Goal: Task Accomplishment & Management: Complete application form

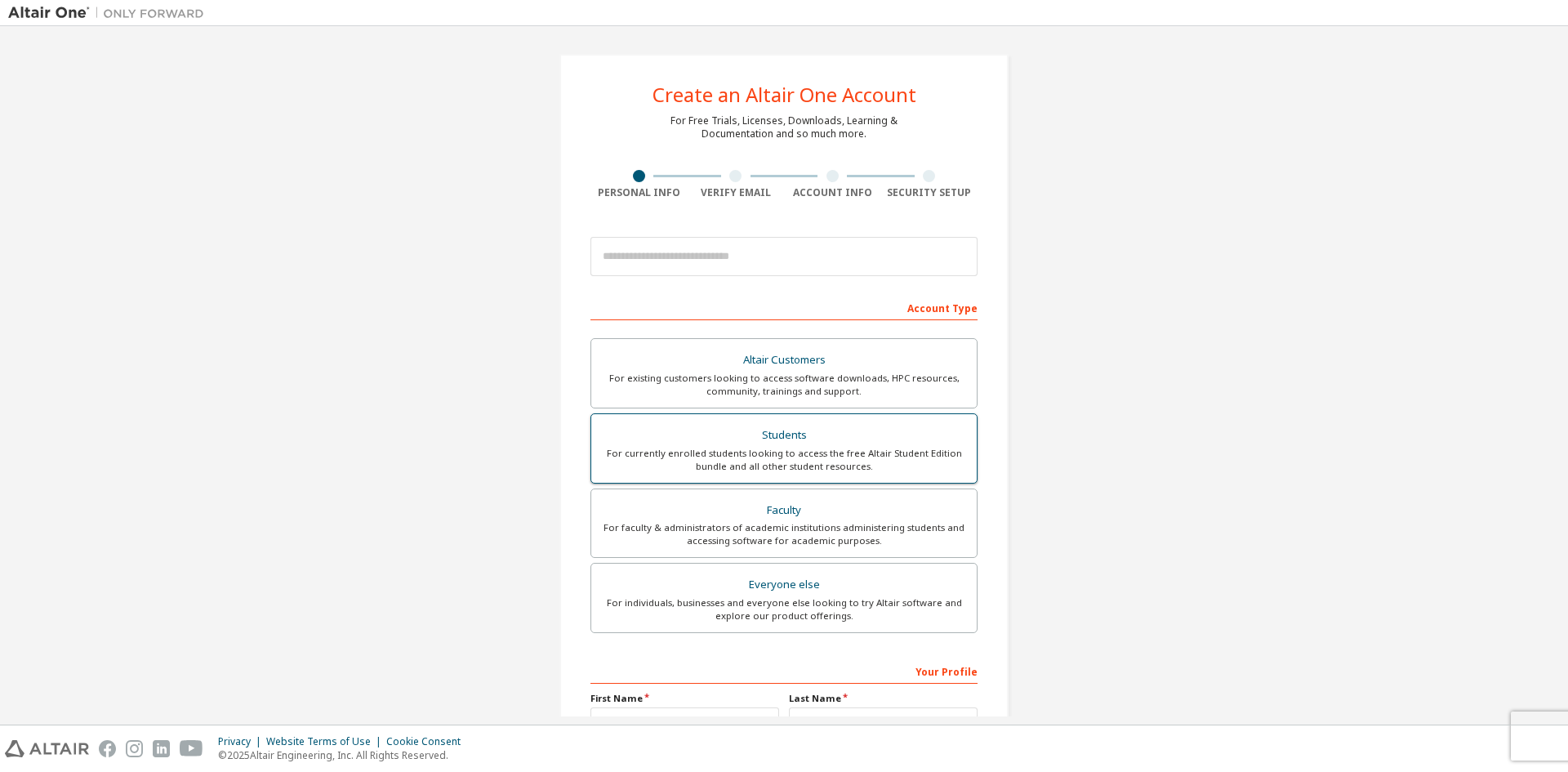
scroll to position [163, 0]
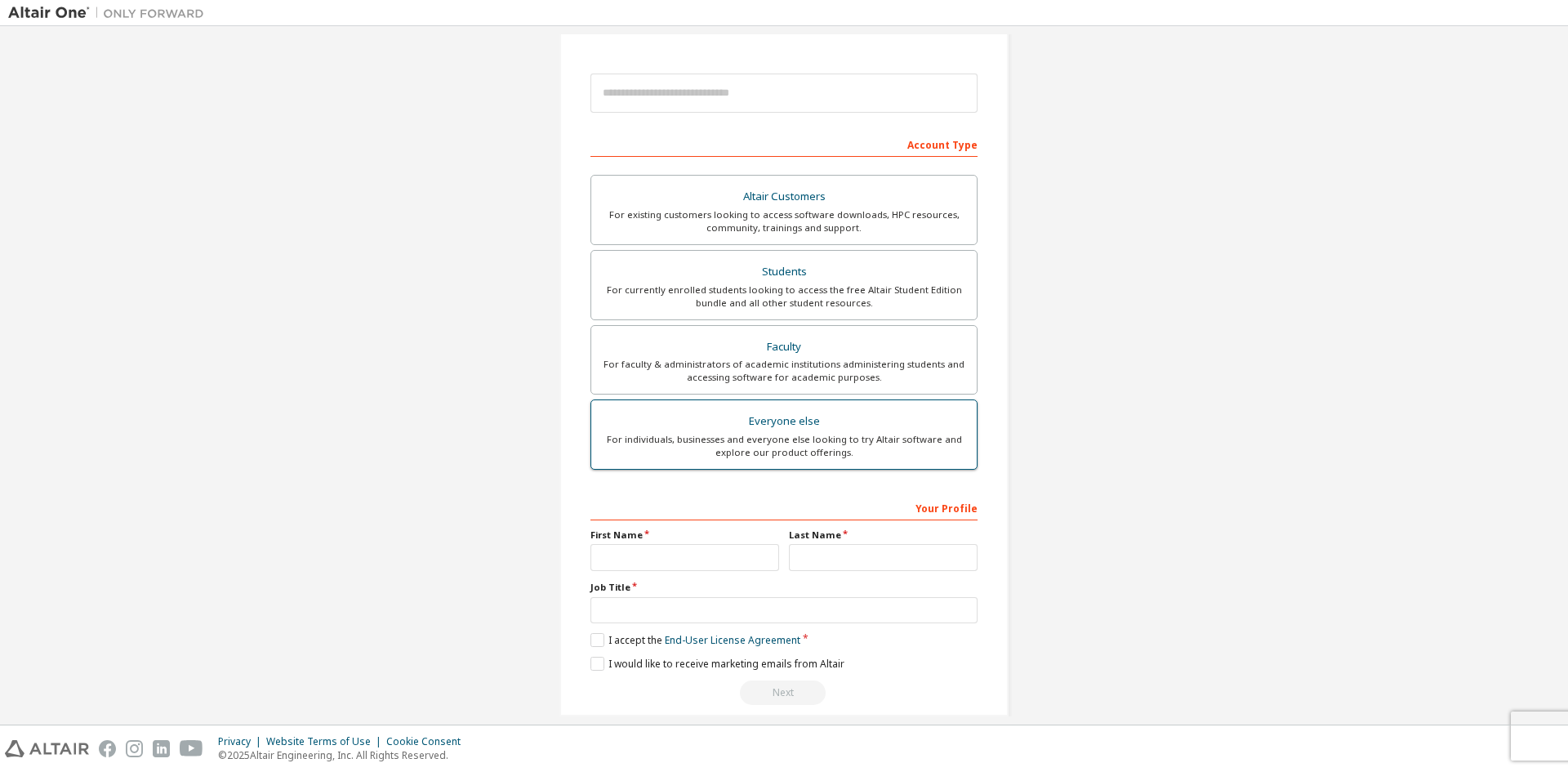
click at [769, 430] on div "Everyone else" at bounding box center [784, 421] width 366 height 23
click at [771, 433] on div "For individuals, businesses and everyone else looking to try Altair software an…" at bounding box center [784, 446] width 366 height 26
click at [716, 556] on input "text" at bounding box center [685, 557] width 189 height 27
type input "*"
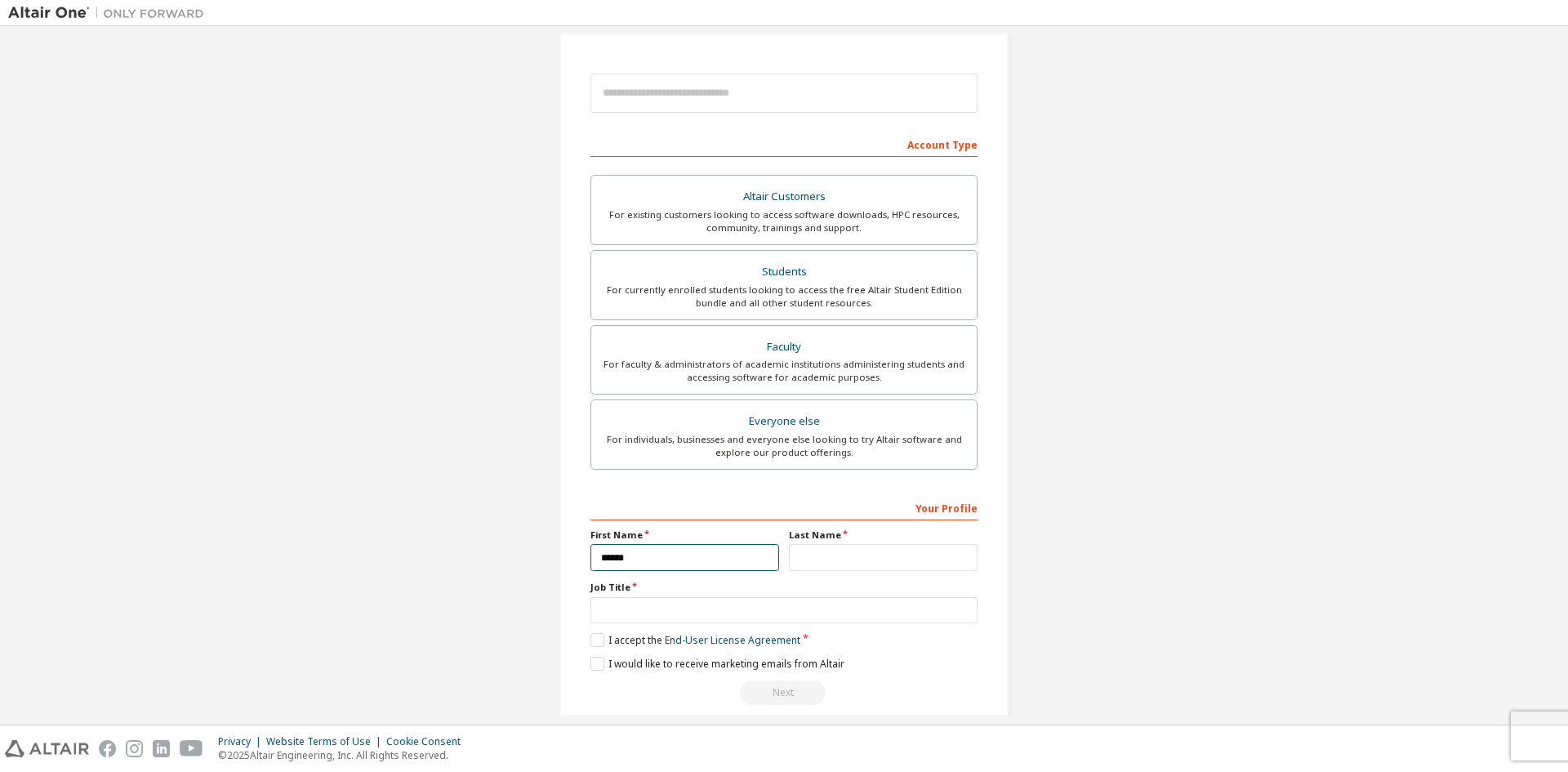
type input "******"
click at [898, 569] on input "text" at bounding box center [883, 557] width 189 height 27
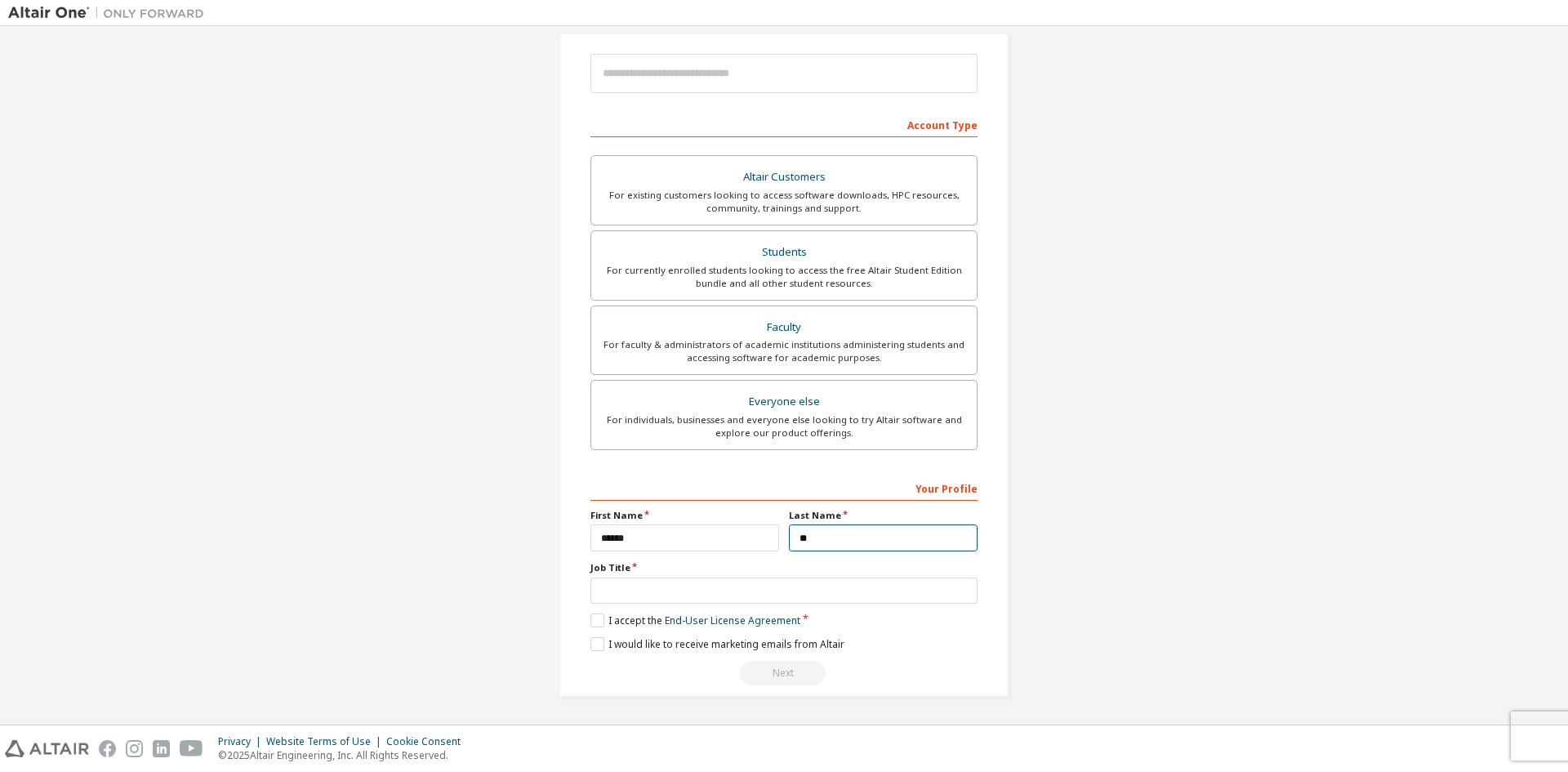
type input "**"
click at [701, 580] on input "text" at bounding box center [784, 591] width 387 height 27
click at [768, 590] on input "text" at bounding box center [784, 591] width 387 height 27
click at [590, 622] on label "I accept the End-User License Agreement" at bounding box center [695, 620] width 210 height 14
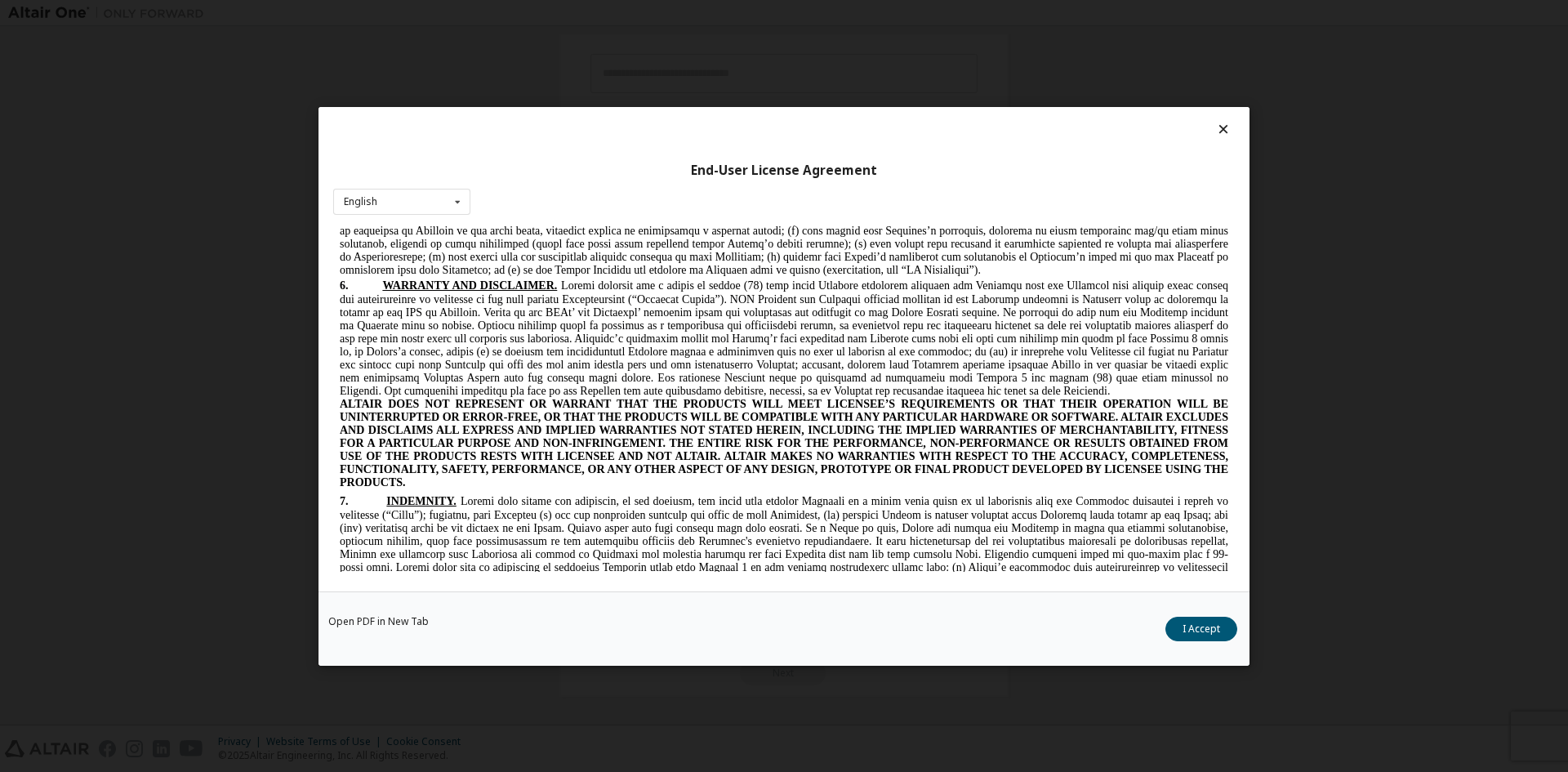
scroll to position [2777, 0]
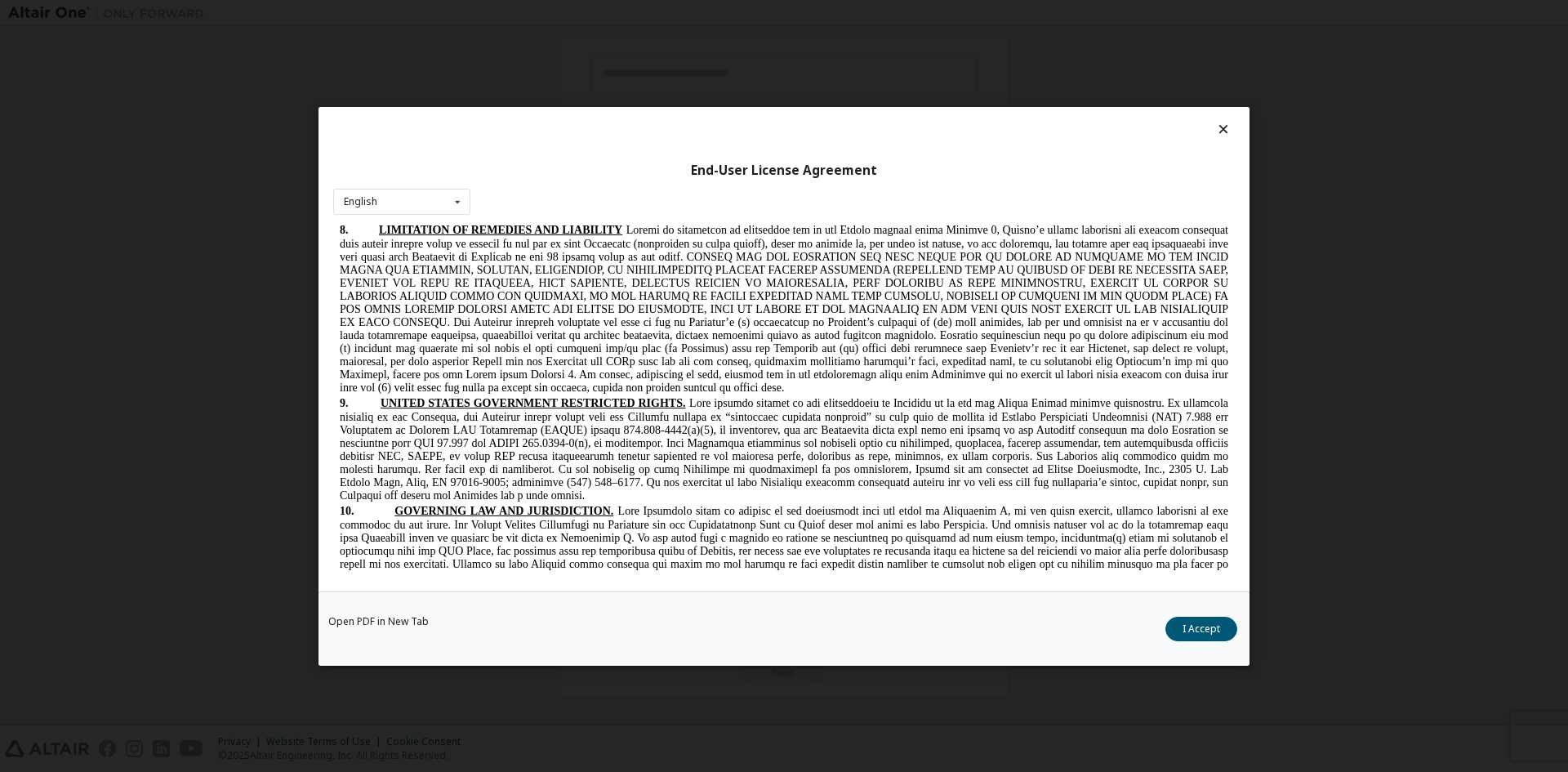
click at [1229, 127] on icon at bounding box center [1223, 129] width 17 height 15
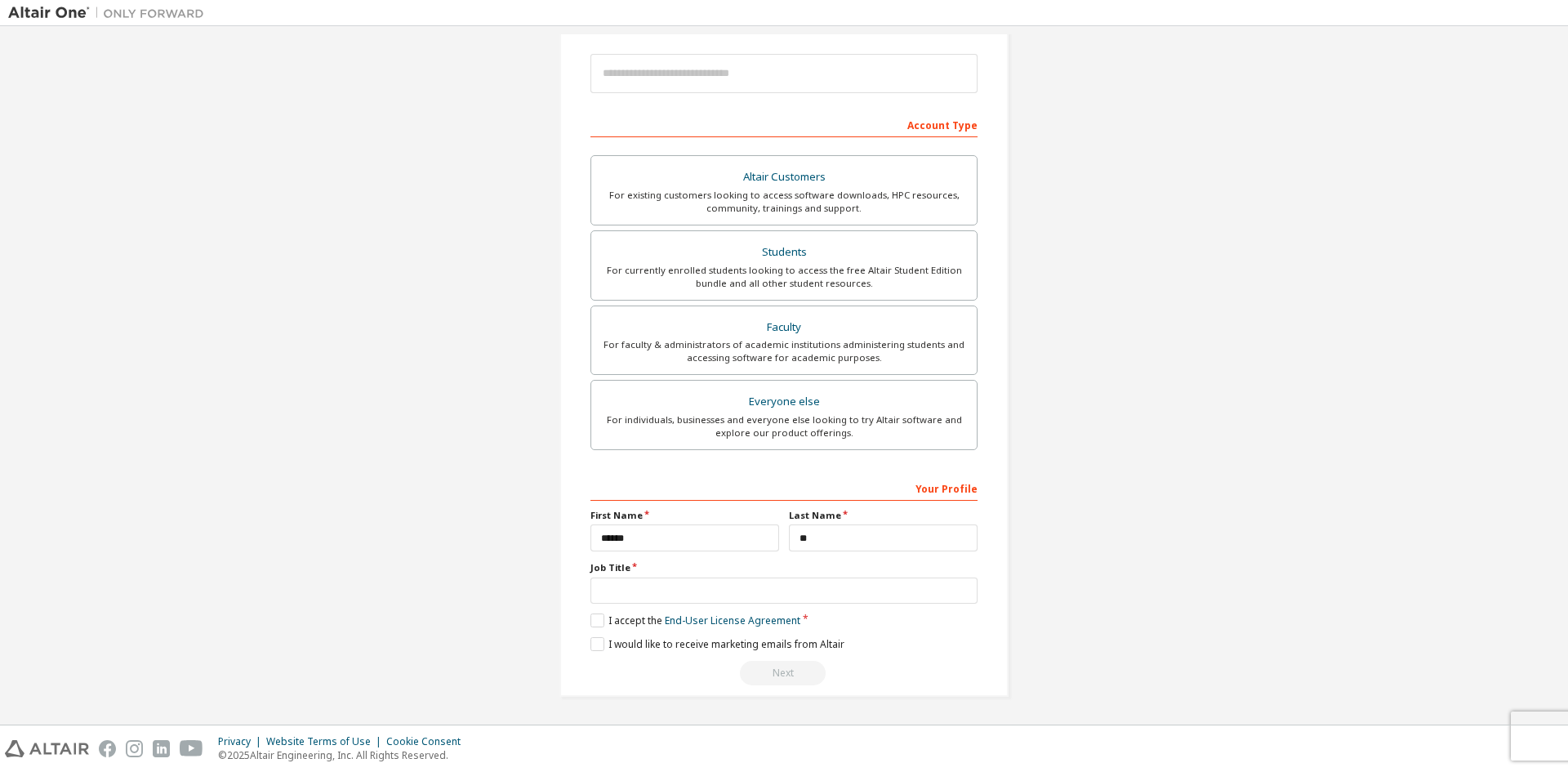
scroll to position [0, 0]
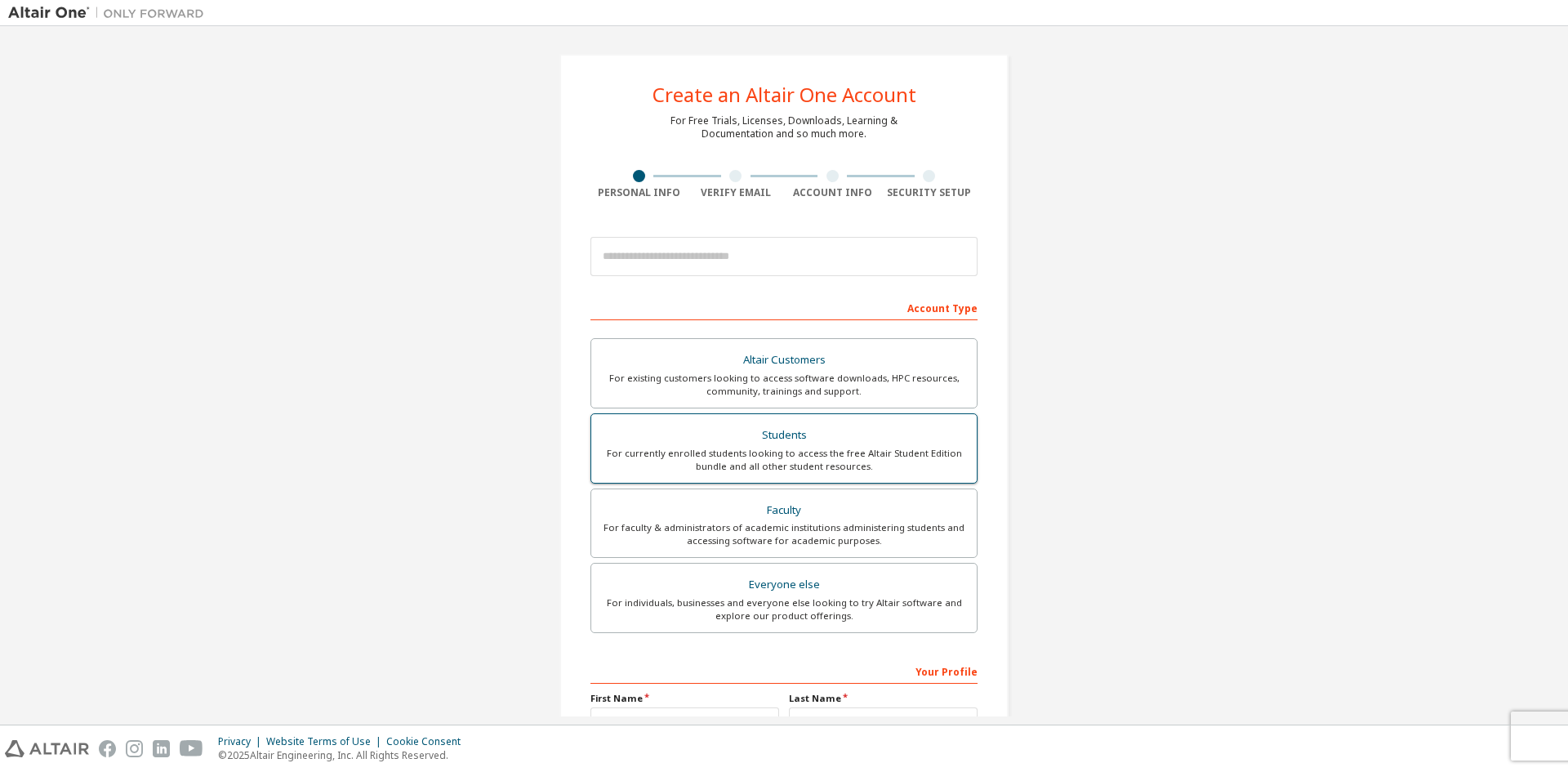
click at [807, 435] on div "Students" at bounding box center [784, 435] width 366 height 23
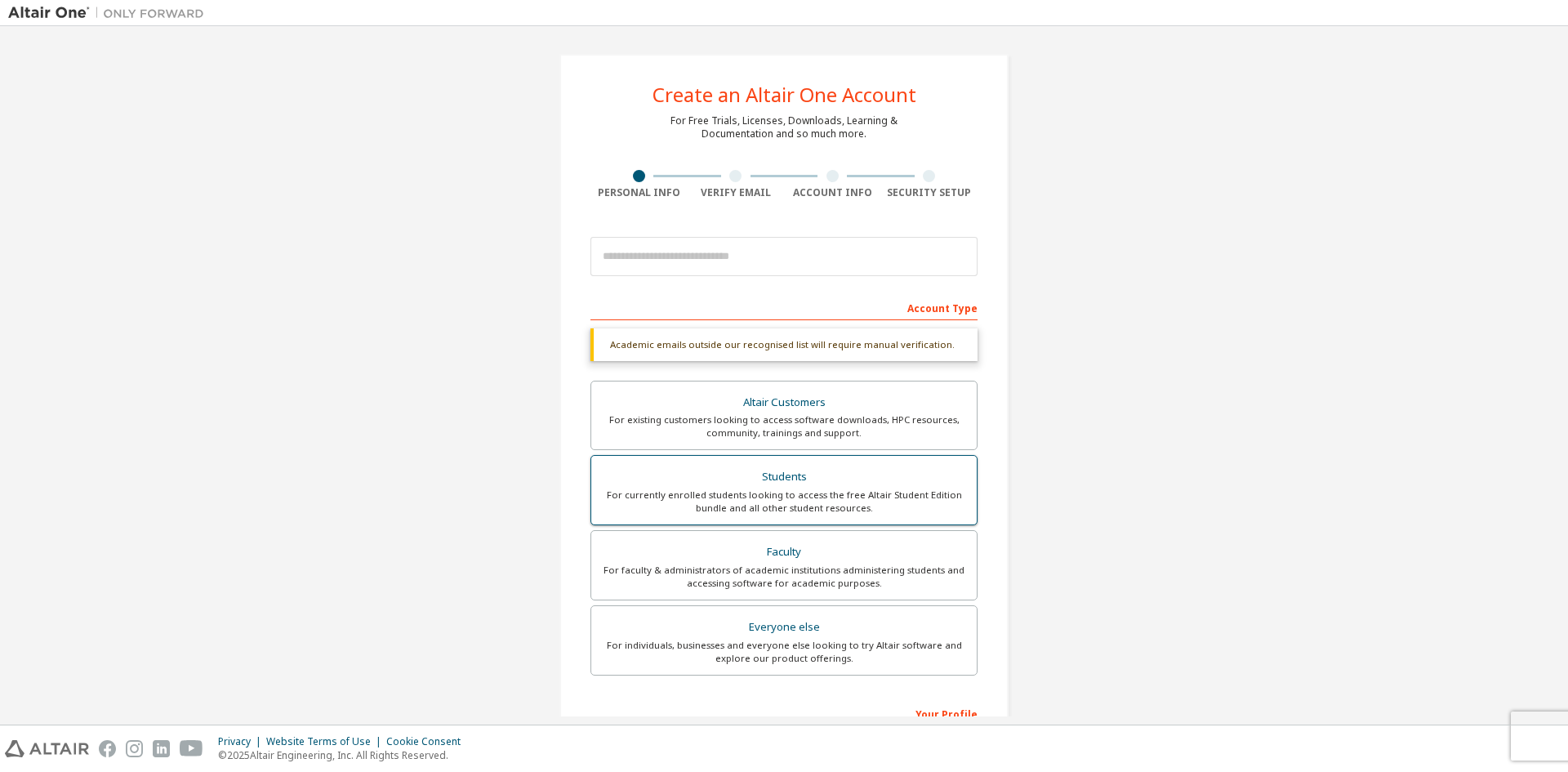
scroll to position [225, 0]
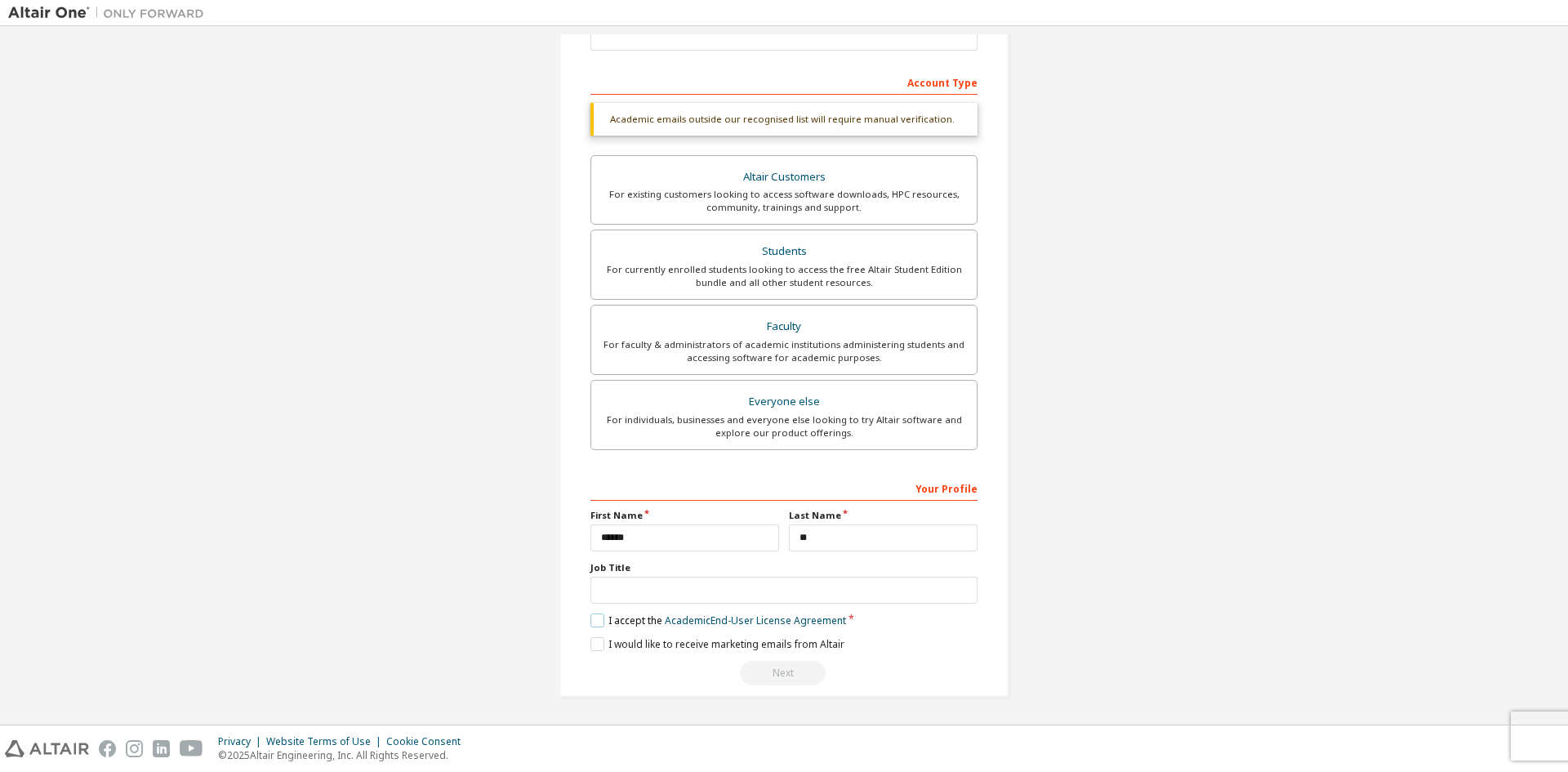
click at [590, 618] on label "I accept the Academic End-User License Agreement" at bounding box center [717, 620] width 255 height 14
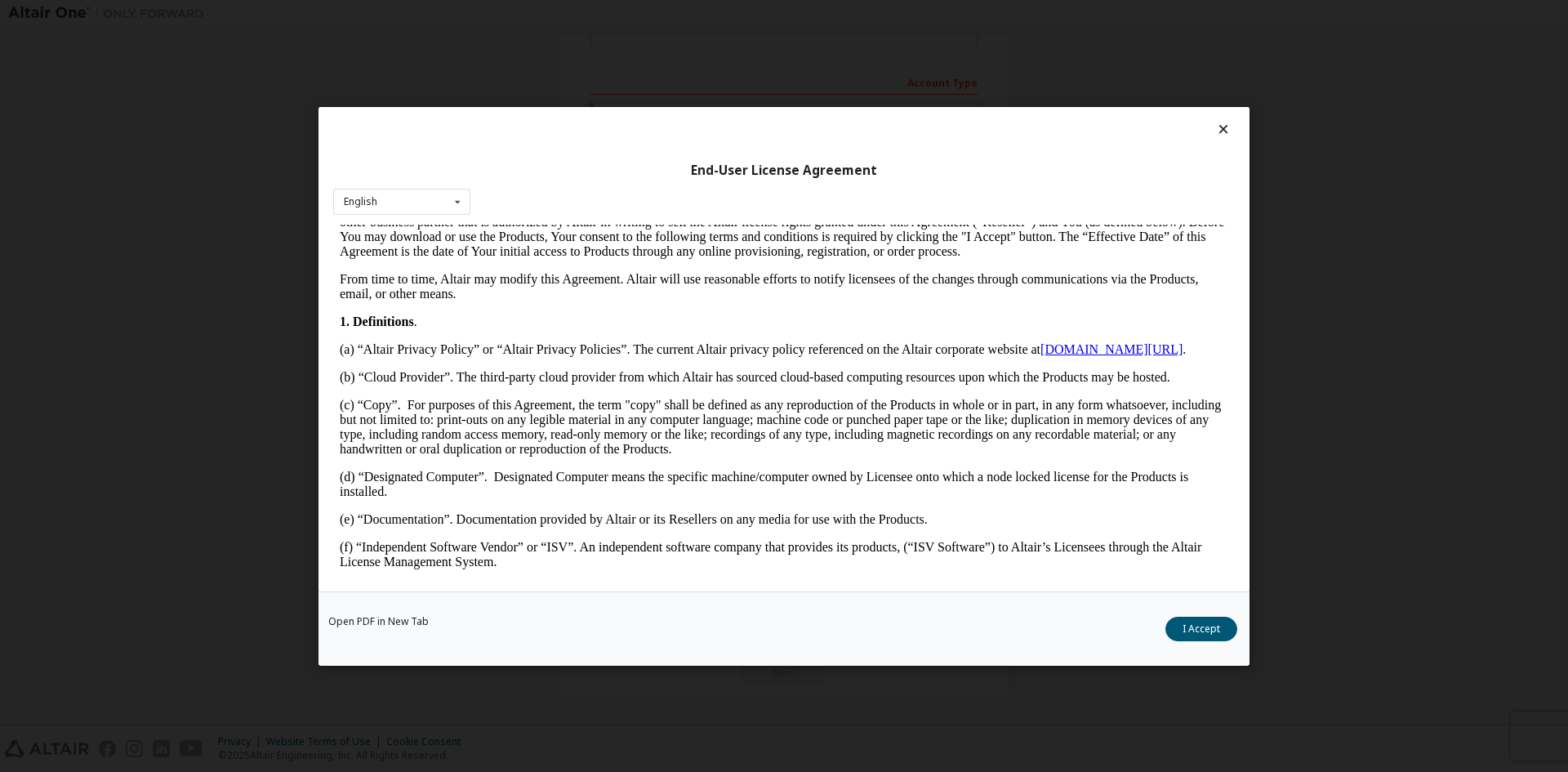
scroll to position [408, 0]
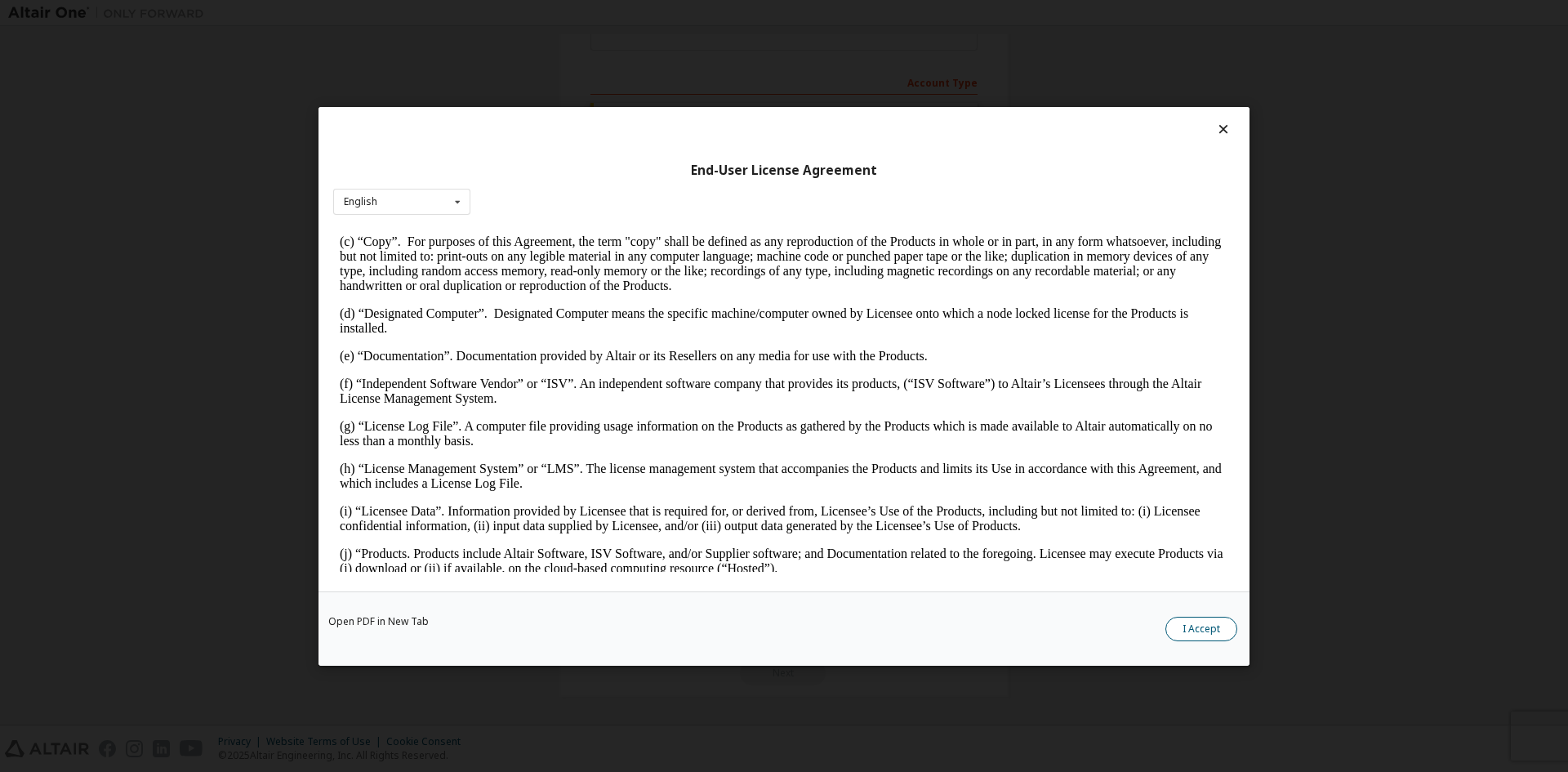
click at [1215, 623] on button "I Accept" at bounding box center [1201, 628] width 72 height 25
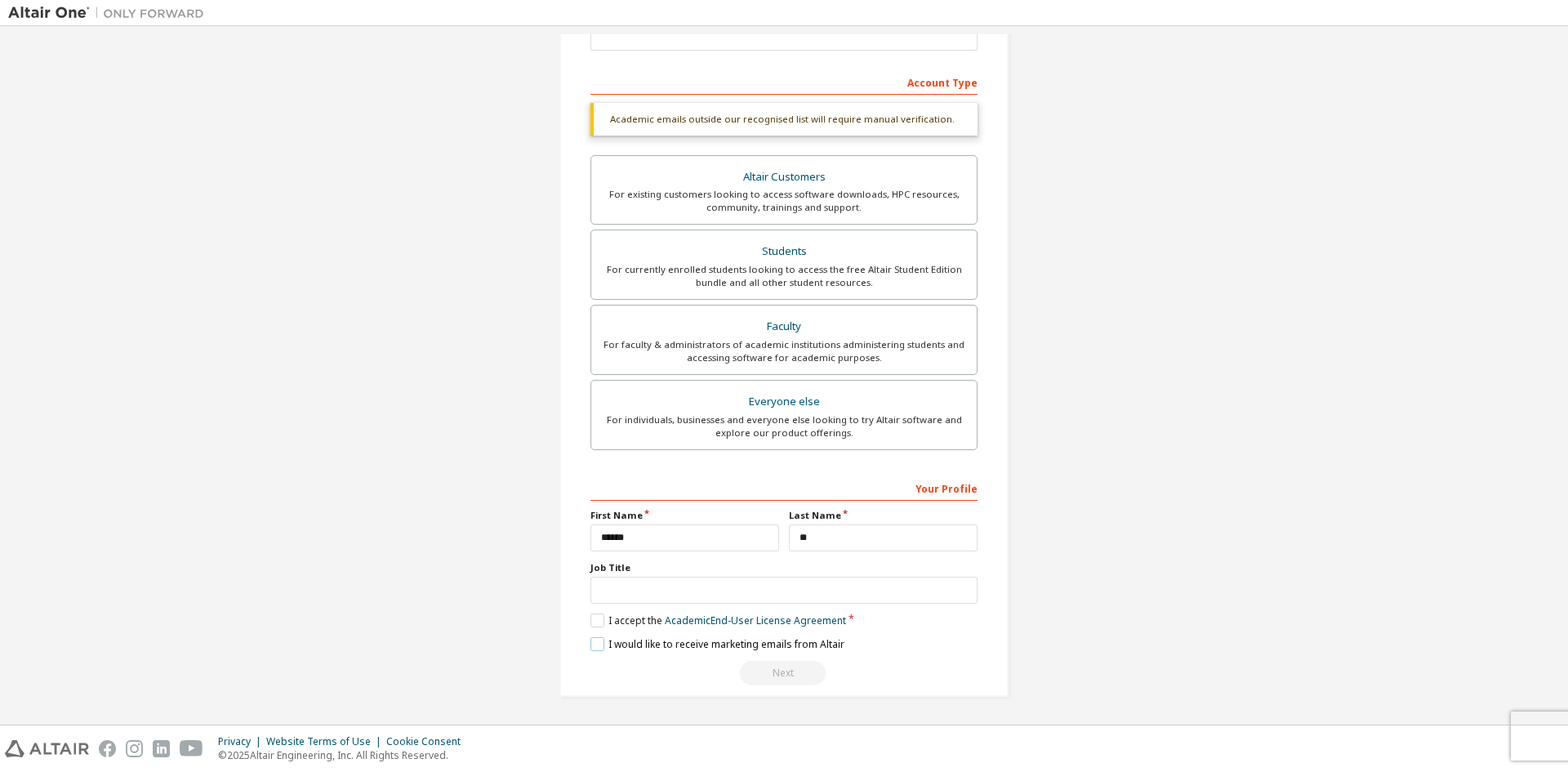
click at [590, 640] on label "I would like to receive marketing emails from Altair" at bounding box center [717, 644] width 254 height 14
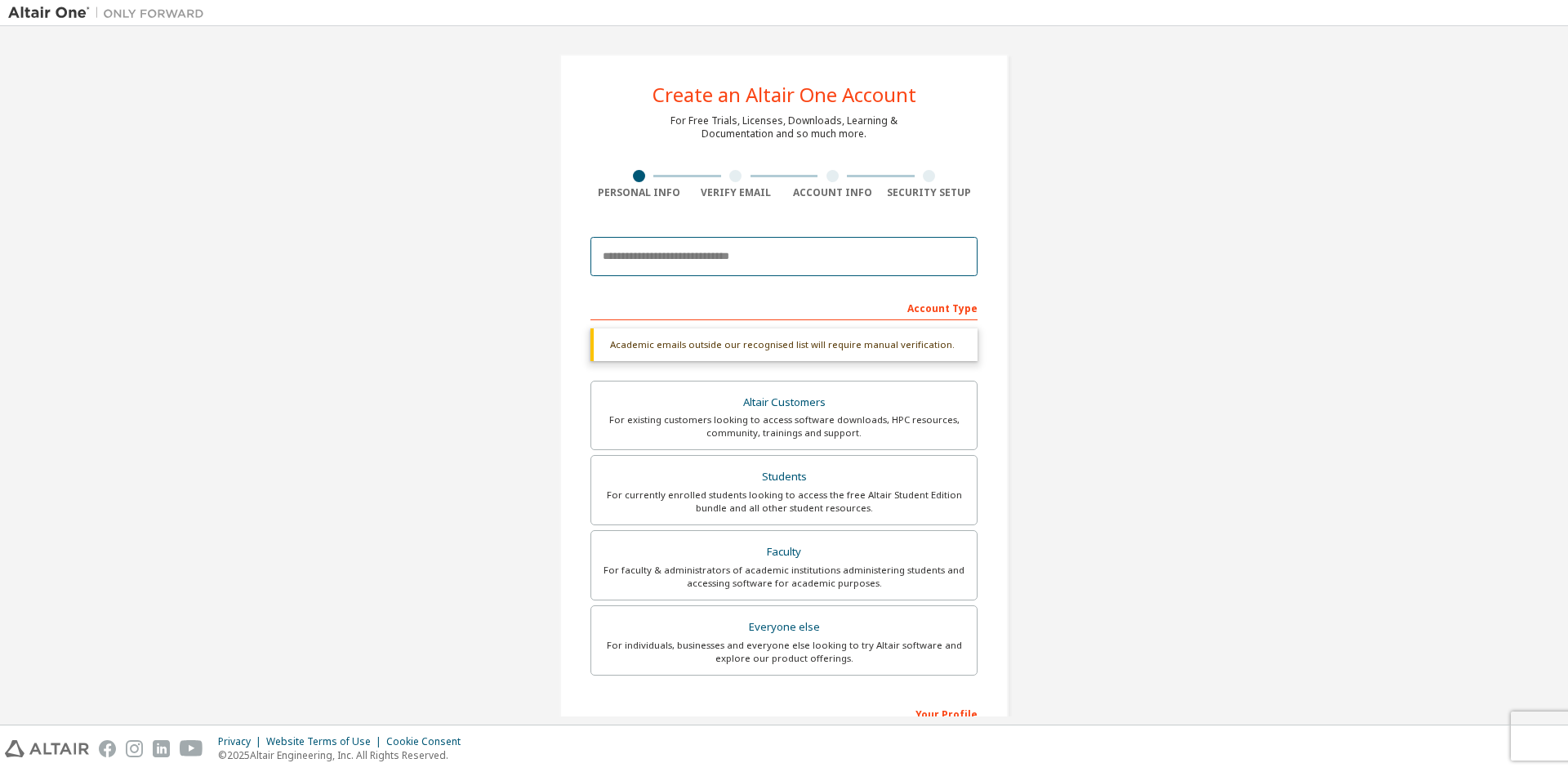
click at [716, 260] on input "email" at bounding box center [784, 256] width 387 height 39
click at [665, 254] on input "**********" at bounding box center [784, 256] width 387 height 39
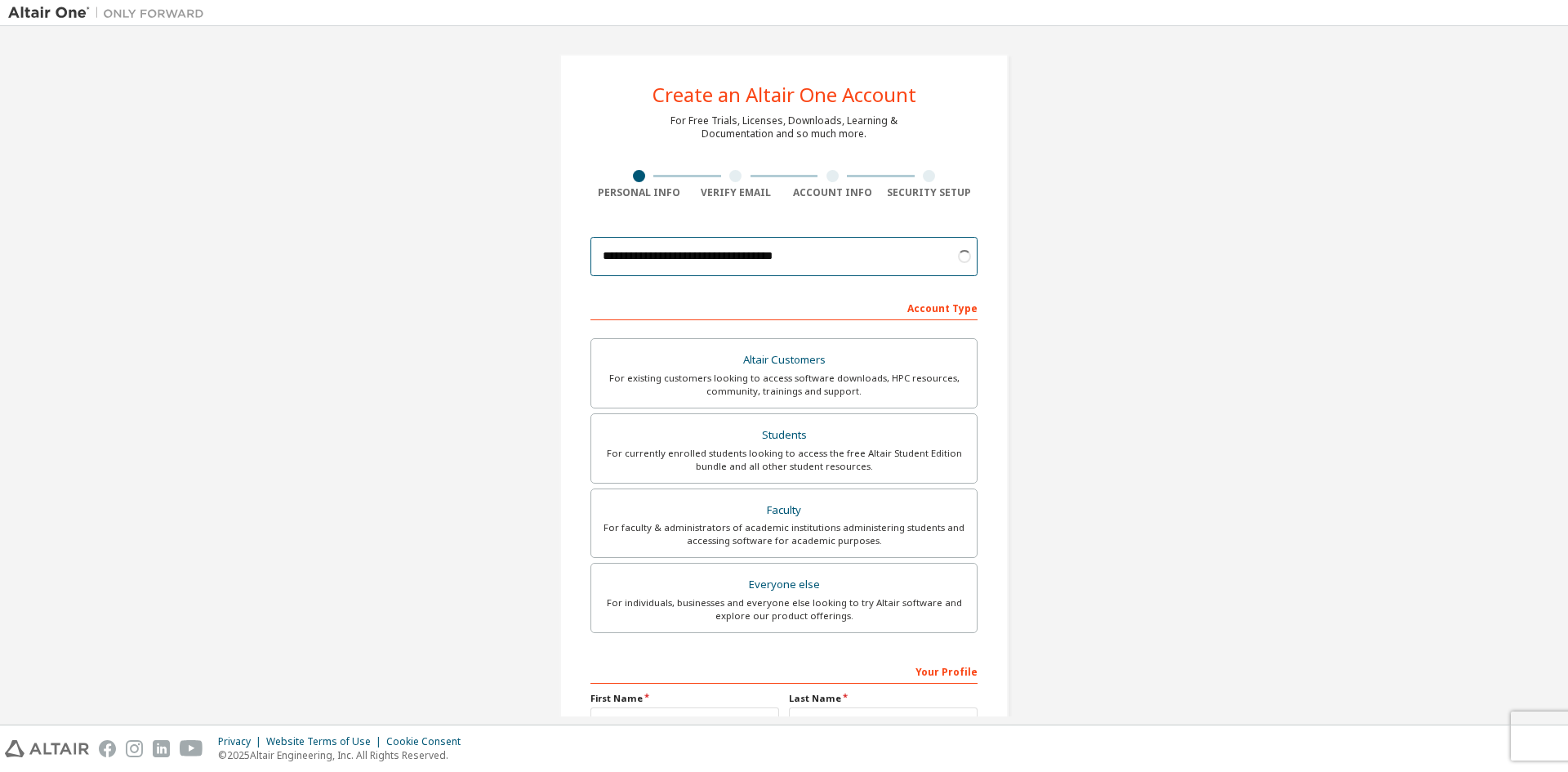
scroll to position [183, 0]
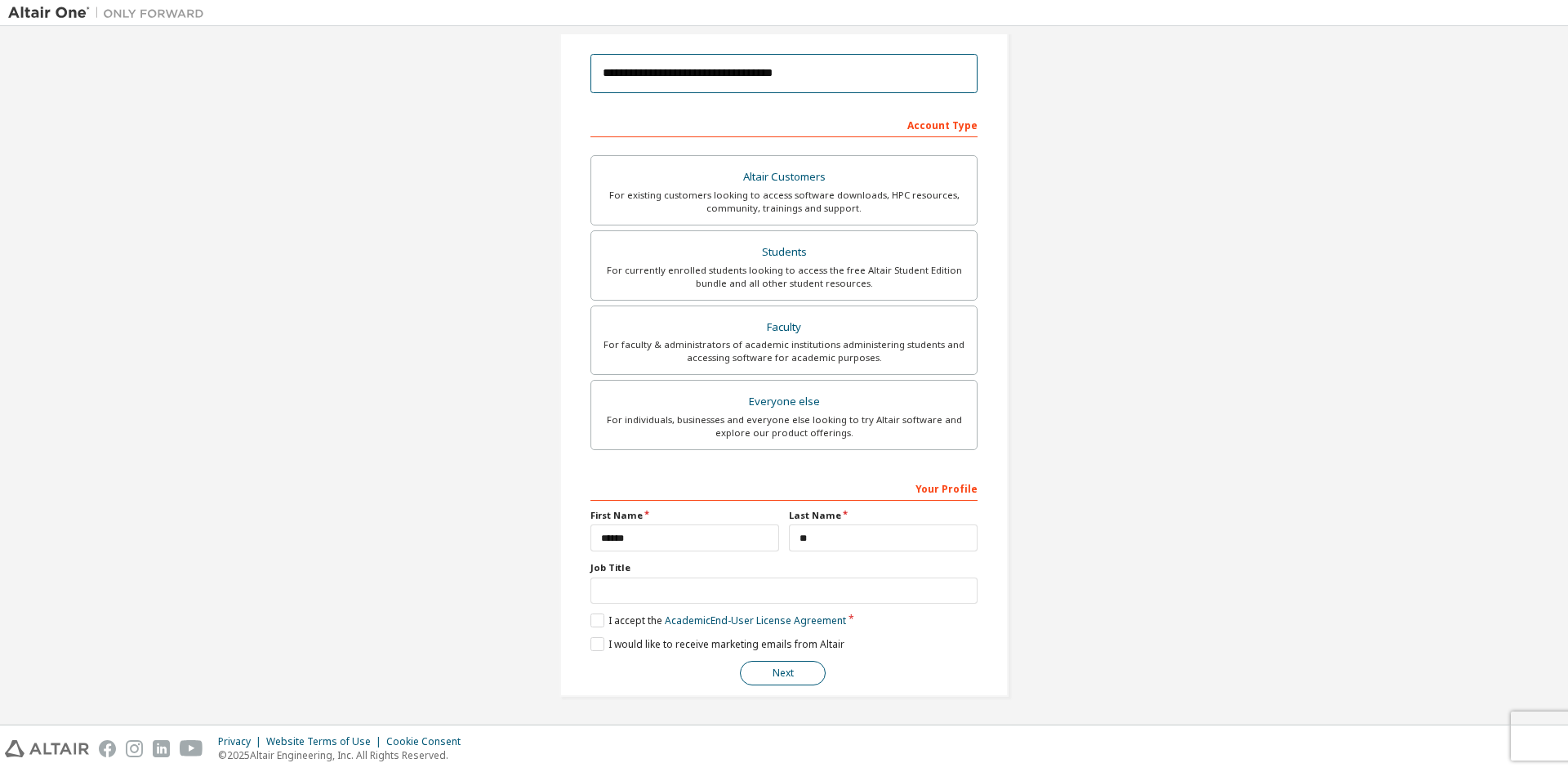
type input "**********"
click at [774, 676] on button "Next" at bounding box center [783, 673] width 86 height 25
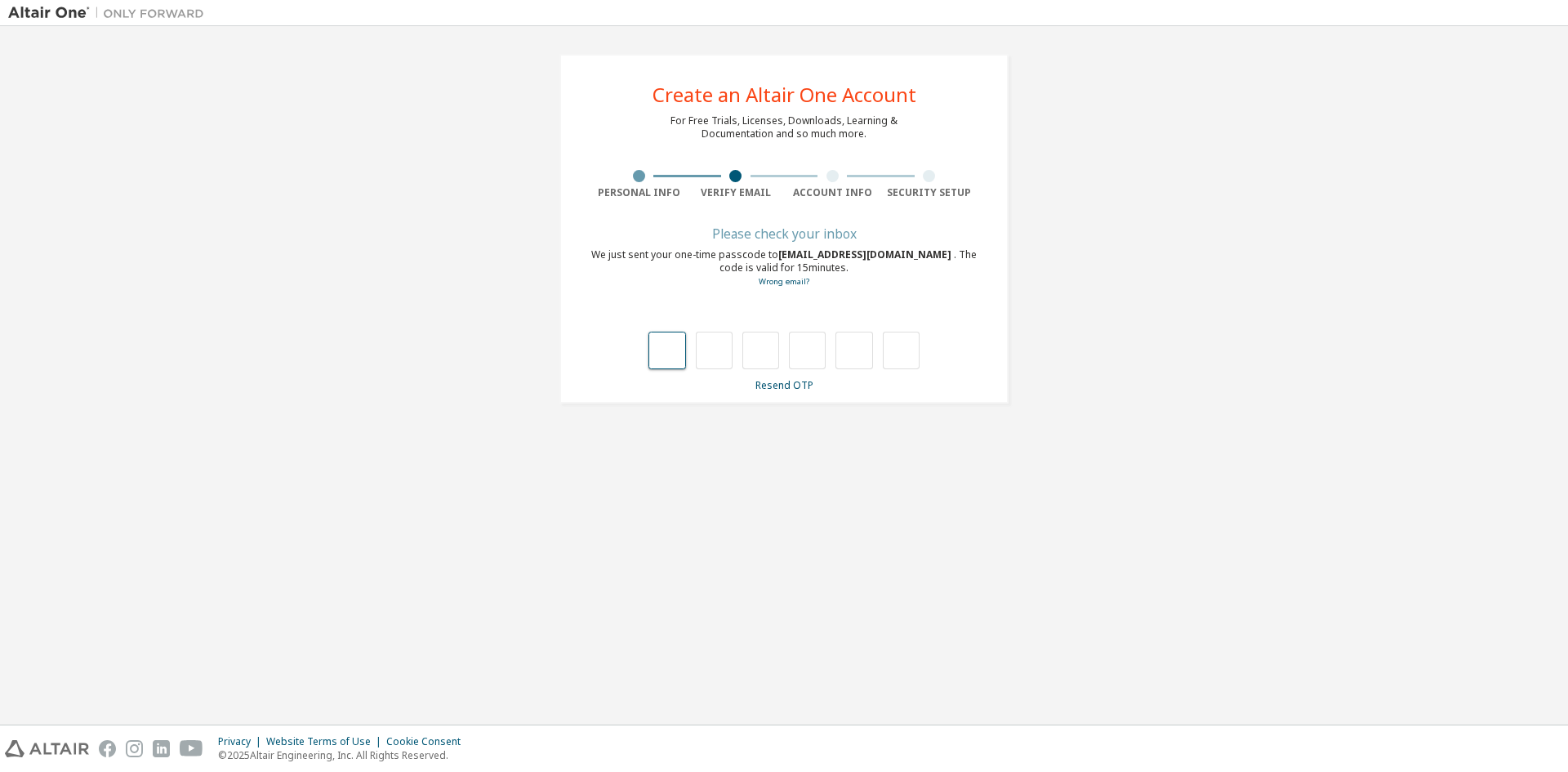
type input "*"
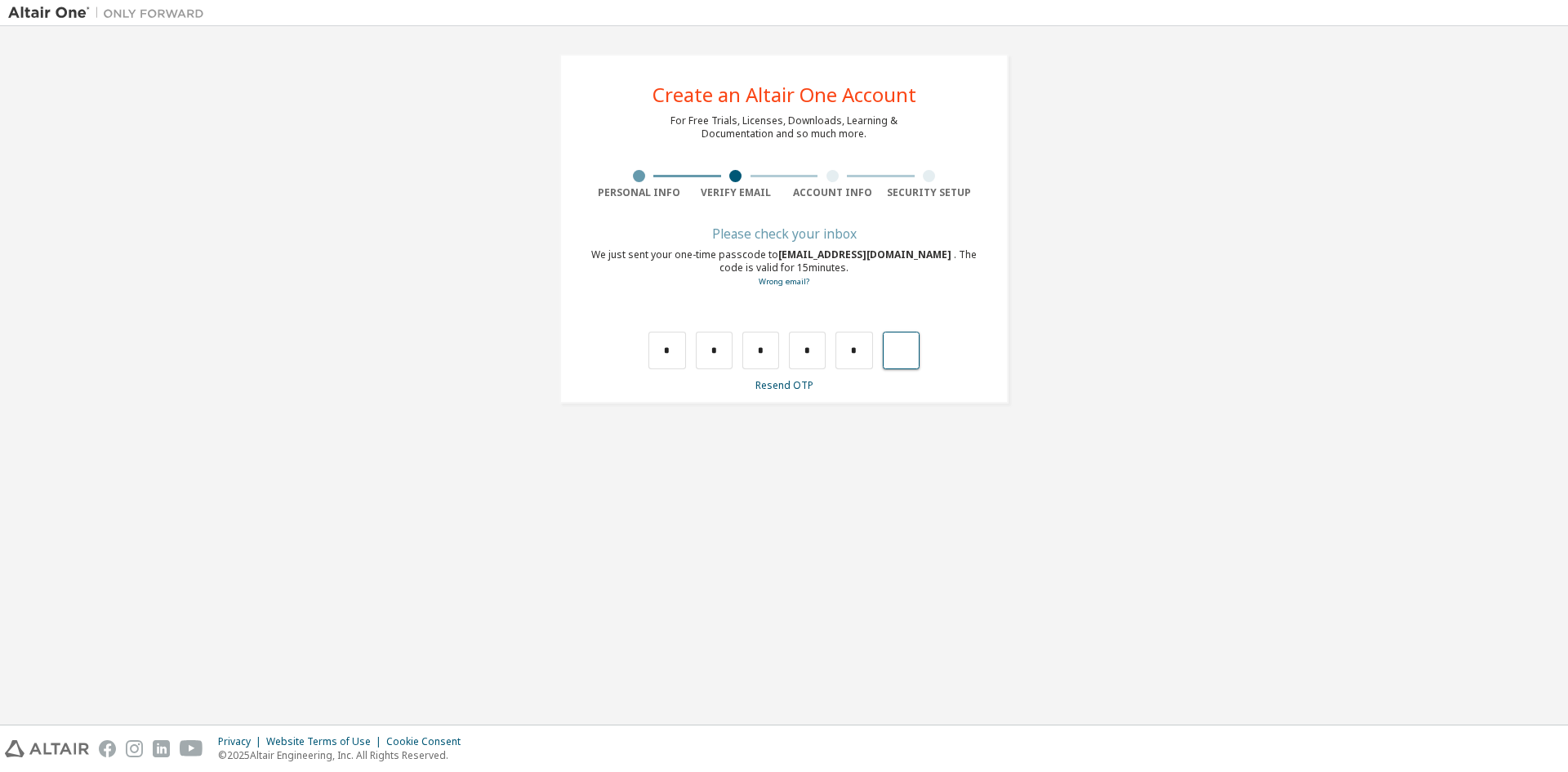
type input "*"
